Goal: Task Accomplishment & Management: Manage account settings

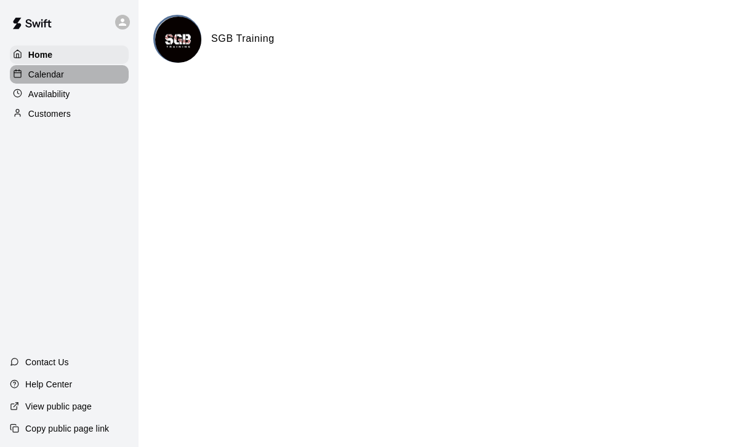
click at [54, 75] on p "Calendar" at bounding box center [46, 74] width 36 height 12
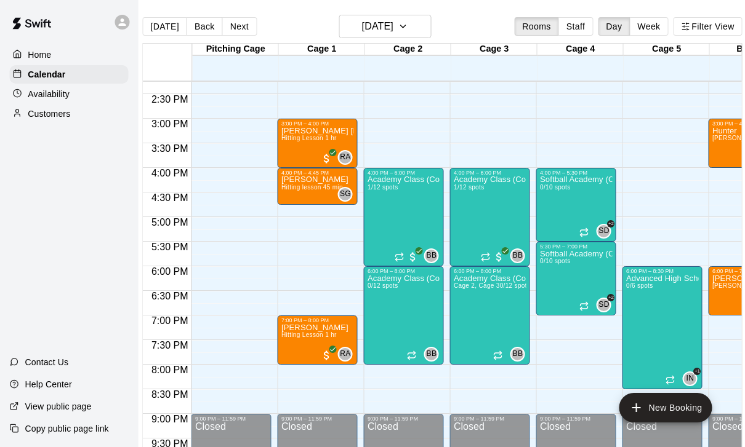
scroll to position [0, 10]
click at [233, 26] on button "Next" at bounding box center [239, 26] width 34 height 18
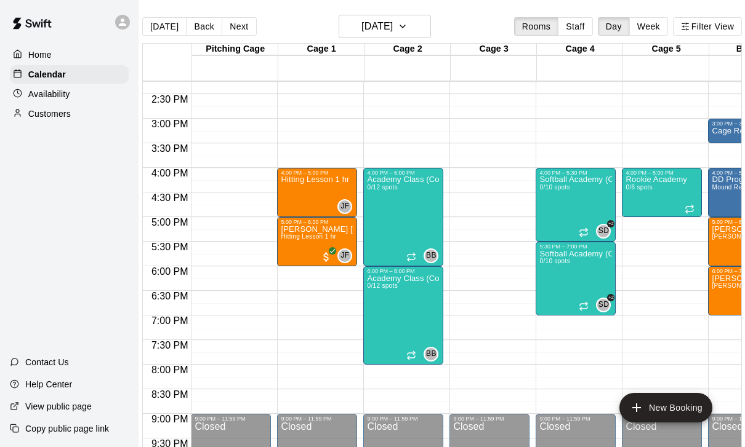
click at [234, 26] on button "Next" at bounding box center [239, 26] width 34 height 18
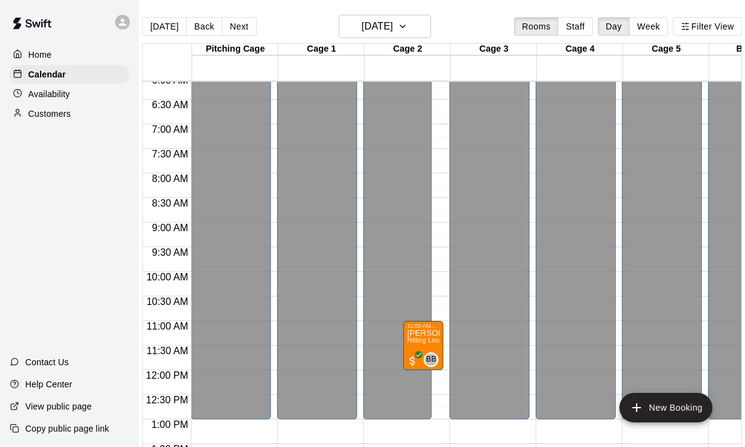
scroll to position [298, 0]
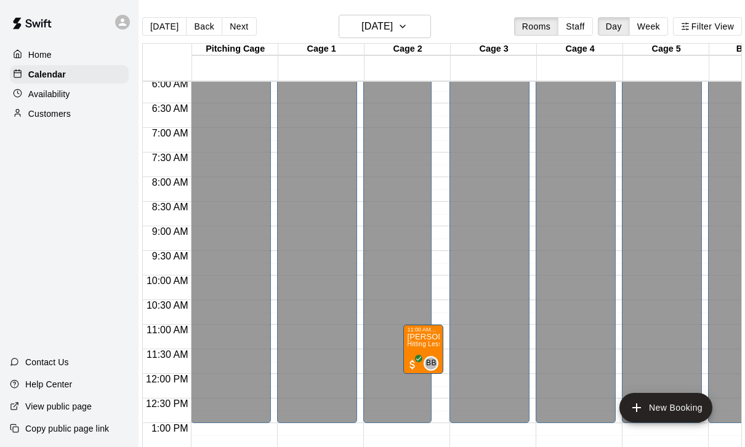
drag, startPoint x: 232, startPoint y: 31, endPoint x: 223, endPoint y: 31, distance: 8.6
click at [232, 31] on button "Next" at bounding box center [239, 26] width 34 height 18
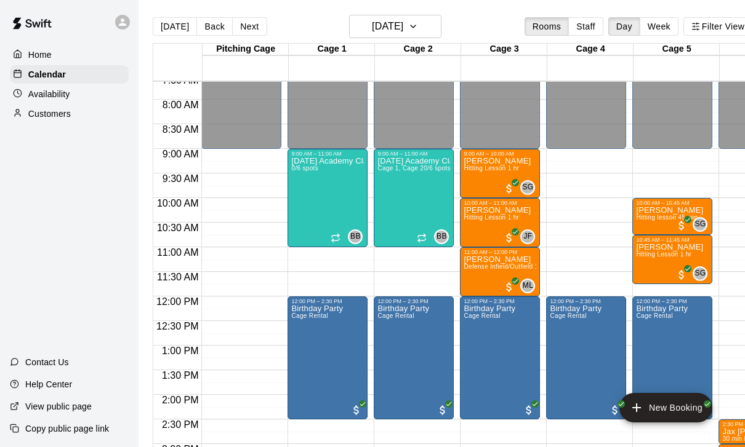
scroll to position [343, 0]
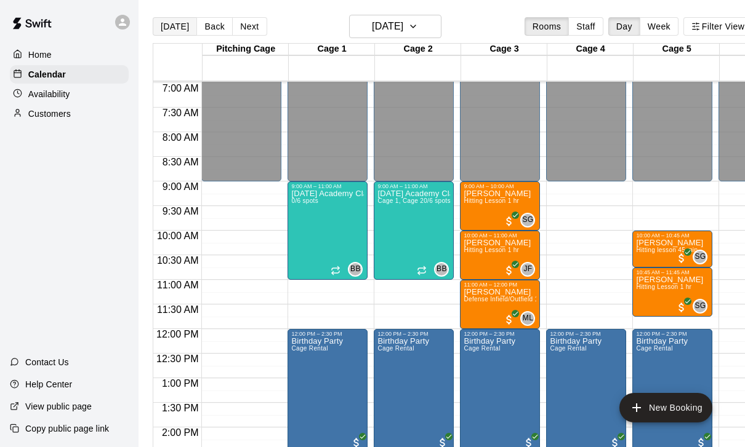
click at [178, 31] on button "[DATE]" at bounding box center [175, 26] width 44 height 18
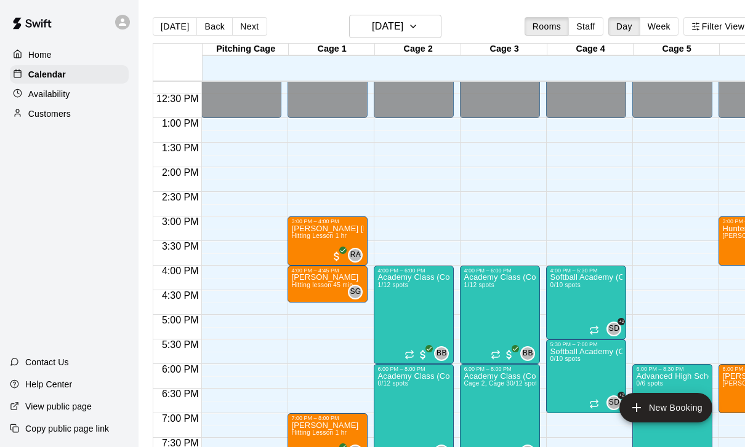
click at [540, 4] on main "[DATE] Back [DATE][DATE] Rooms Staff Day Week Filter View Pitching Cage 13 Wed …" at bounding box center [452, 233] width 628 height 467
click at [540, 2] on main "[DATE] Back [DATE][DATE] Rooms Staff Day Week Filter View Pitching Cage 13 Wed …" at bounding box center [452, 233] width 628 height 467
click at [540, 0] on main "[DATE] Back [DATE][DATE] Rooms Staff Day Week Filter View Pitching Cage 13 Wed …" at bounding box center [452, 233] width 628 height 467
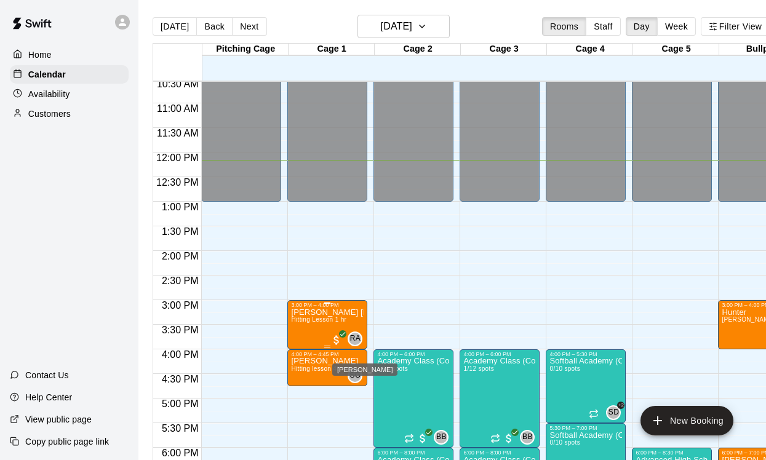
scroll to position [377, -1]
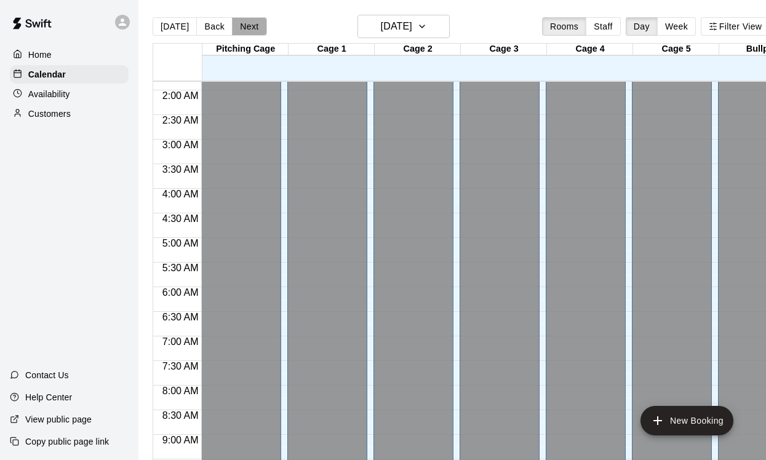
click at [241, 30] on button "Next" at bounding box center [249, 26] width 34 height 18
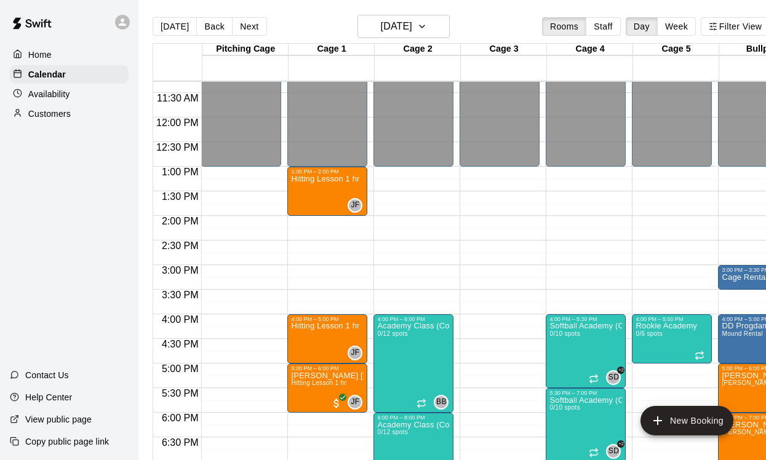
scroll to position [554, 0]
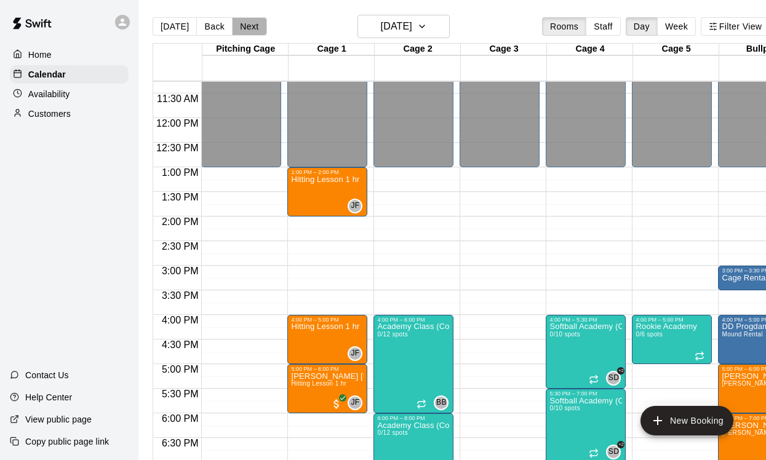
click at [254, 24] on button "Next" at bounding box center [249, 26] width 34 height 18
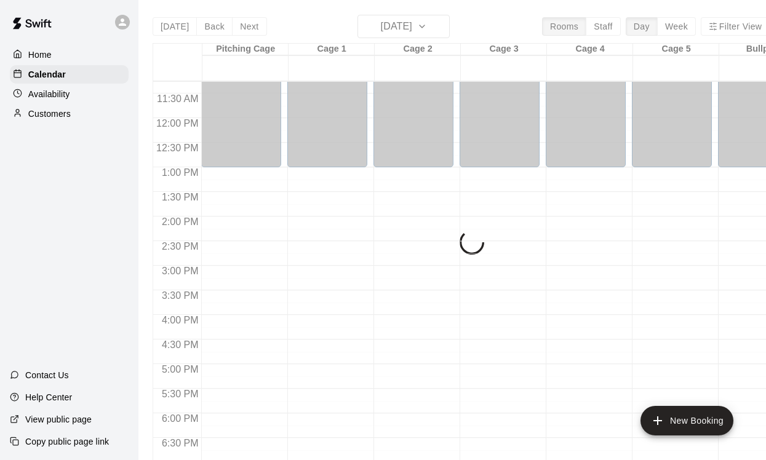
click at [254, 24] on div "[DATE] Back [DATE][DATE] Rooms Staff Day Week Filter View Pitching Cage 15 Fri …" at bounding box center [461, 245] width 617 height 460
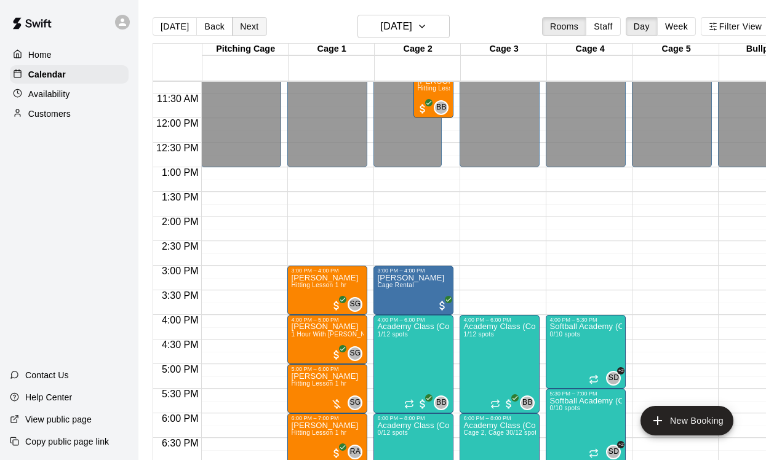
click at [254, 24] on button "Next" at bounding box center [249, 26] width 34 height 18
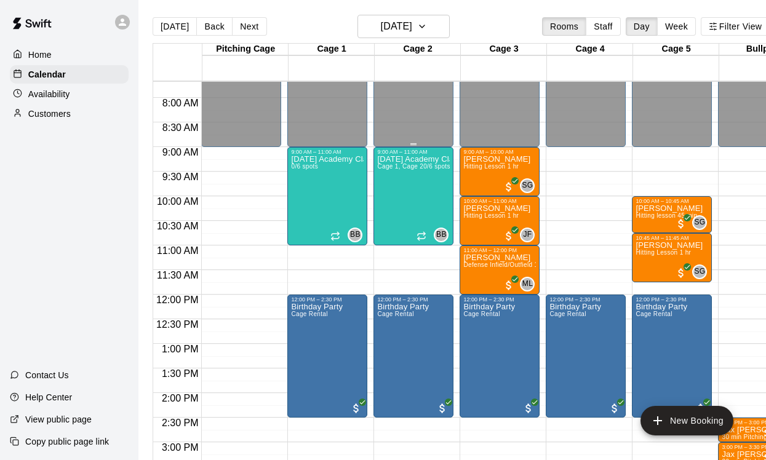
scroll to position [378, 0]
click at [167, 33] on button "[DATE]" at bounding box center [175, 26] width 44 height 18
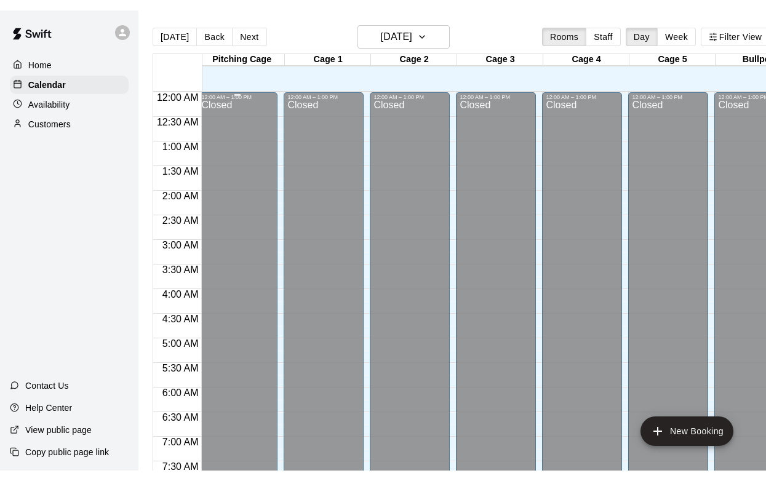
scroll to position [0, 4]
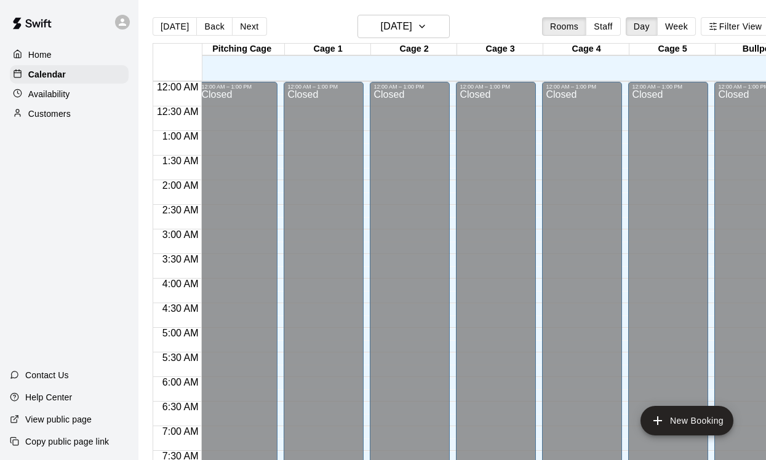
click at [465, 3] on main "[DATE] Back [DATE][DATE] Rooms Staff Day Week Filter View Pitching Cage 13 Wed …" at bounding box center [460, 240] width 645 height 480
